Goal: Navigation & Orientation: Find specific page/section

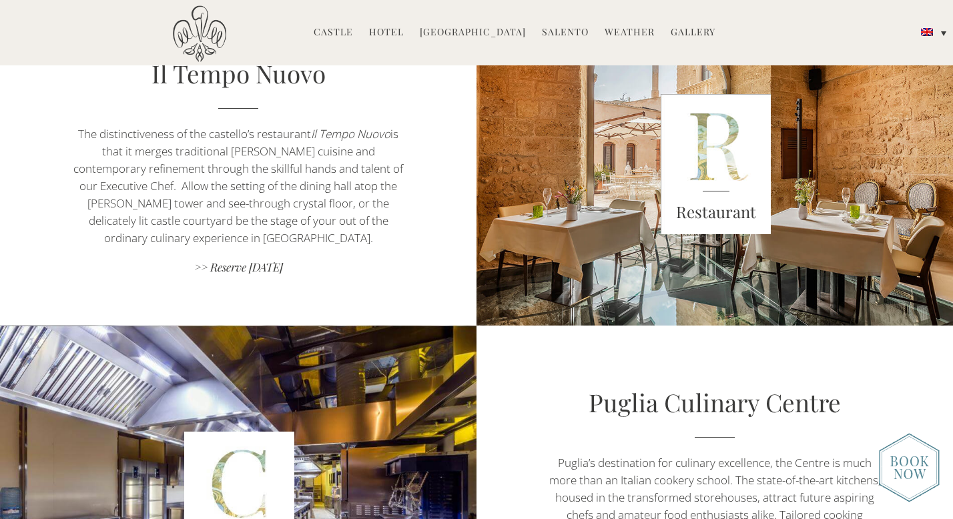
scroll to position [1468, 0]
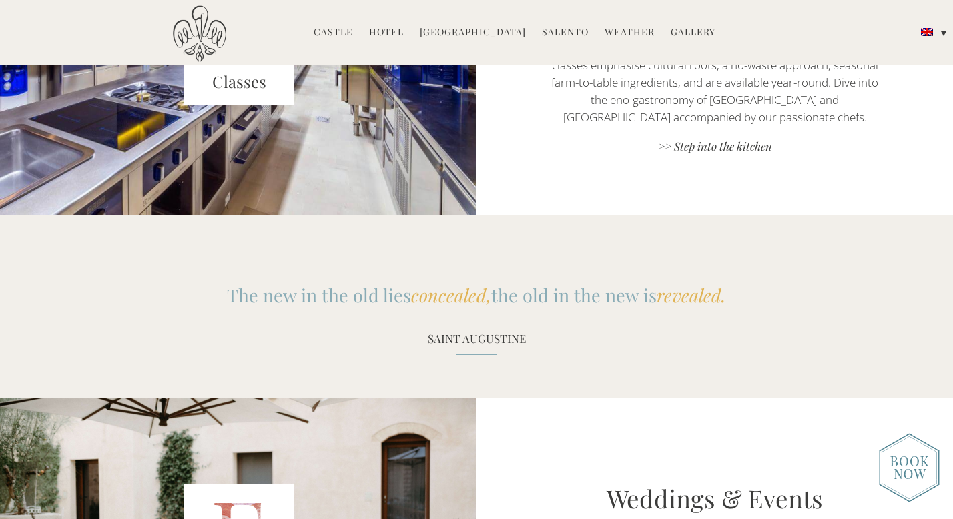
click at [390, 31] on link "Hotel" at bounding box center [386, 32] width 35 height 15
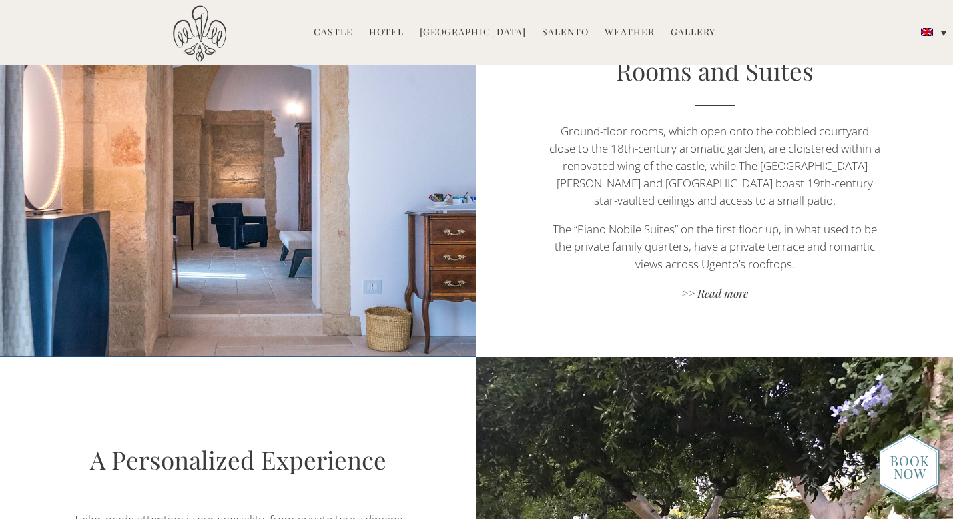
scroll to position [1067, 0]
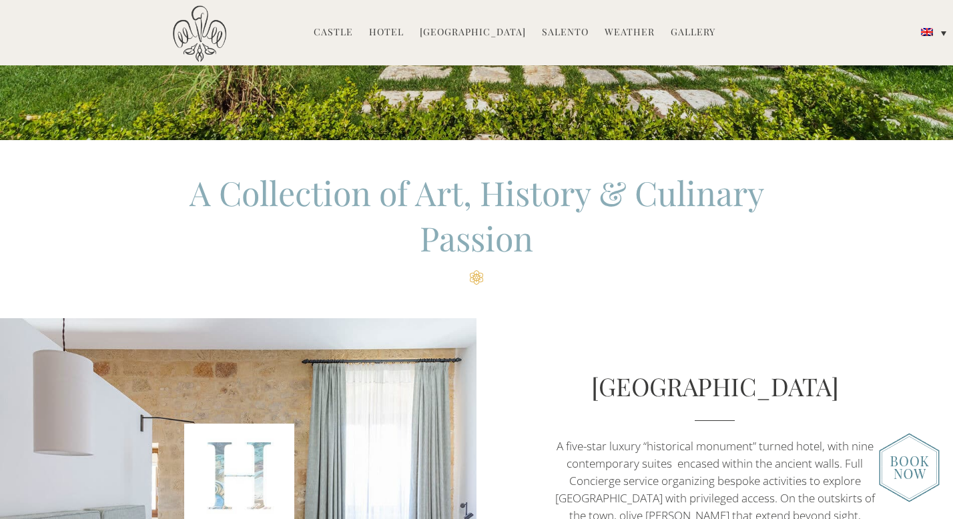
scroll to position [400, 0]
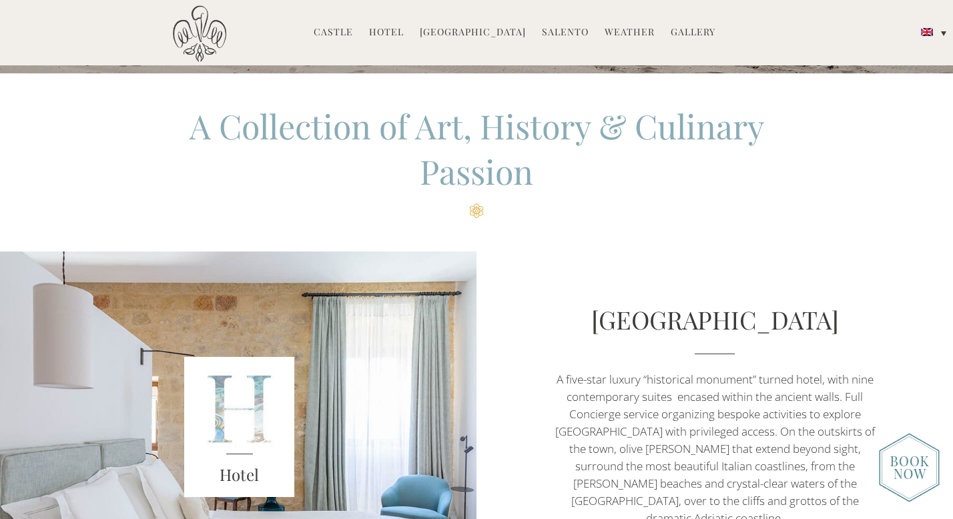
click at [901, 460] on img at bounding box center [909, 467] width 61 height 69
